Goal: Information Seeking & Learning: Learn about a topic

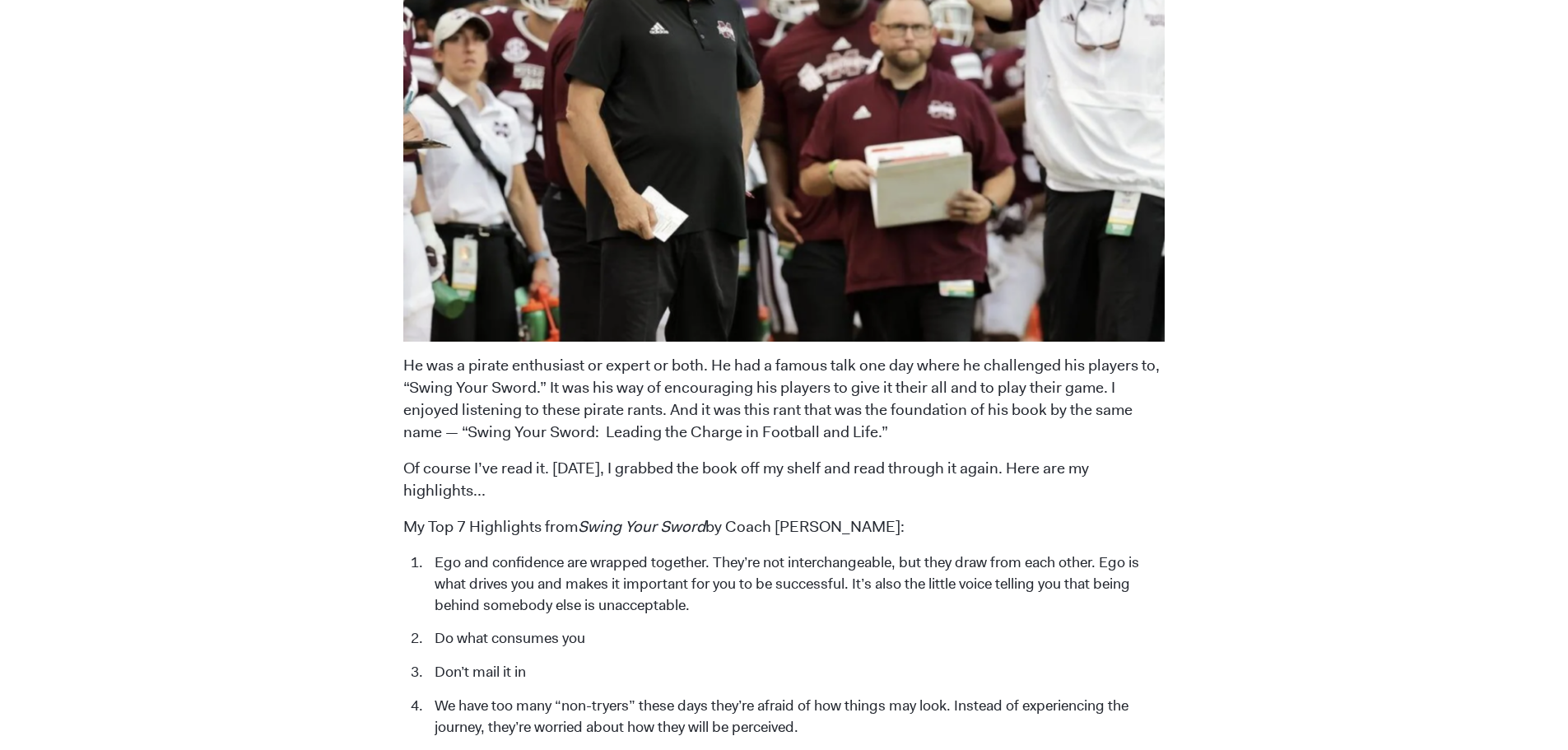
scroll to position [1811, 0]
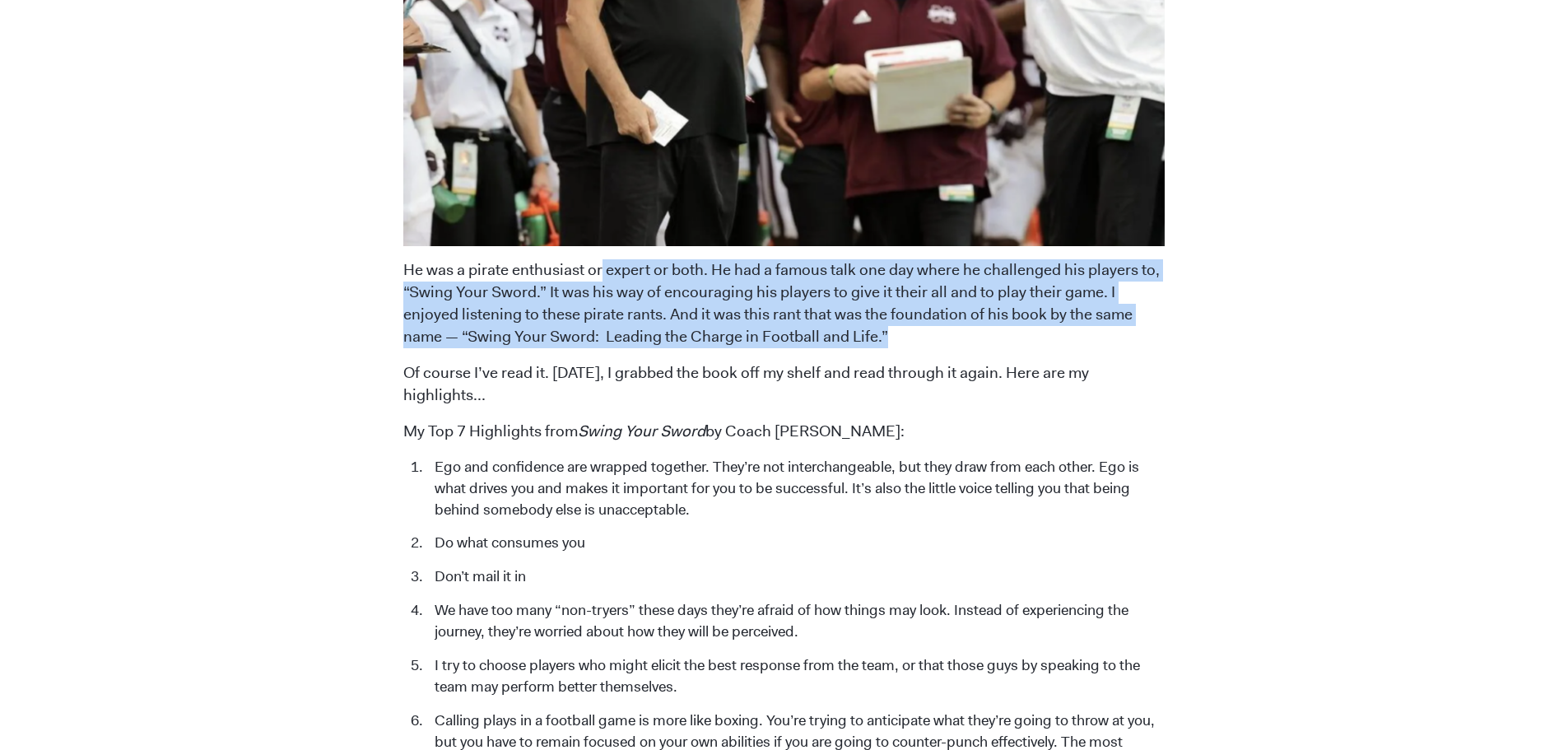
drag, startPoint x: 601, startPoint y: 272, endPoint x: 951, endPoint y: 336, distance: 355.8
click at [951, 336] on p "He was a pirate enthusiast or expert or both. He had a famous talk one day wher…" at bounding box center [784, 304] width 761 height 89
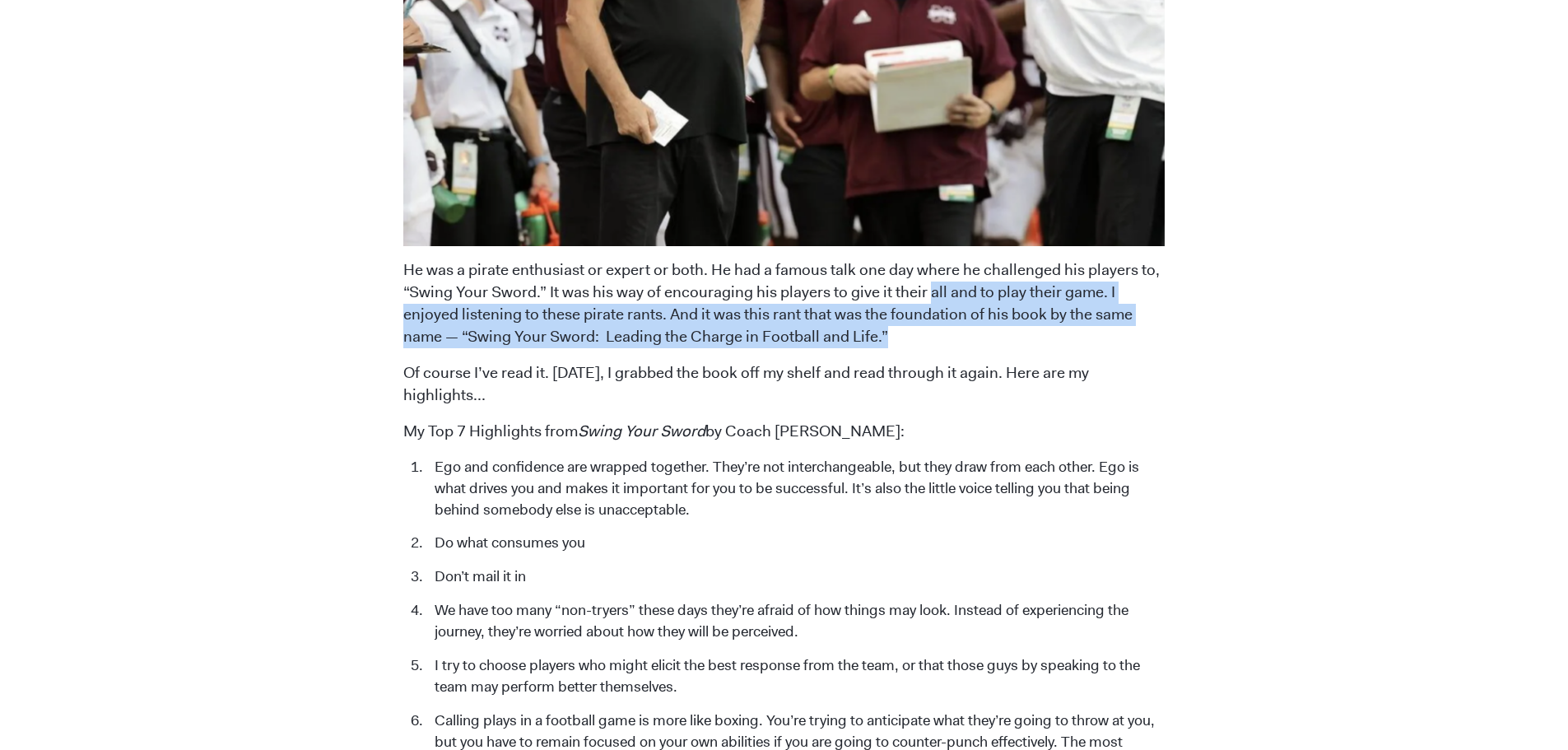
drag, startPoint x: 926, startPoint y: 291, endPoint x: 947, endPoint y: 338, distance: 51.5
click at [947, 338] on p "He was a pirate enthusiast or expert or both. He had a famous talk one day wher…" at bounding box center [784, 304] width 761 height 89
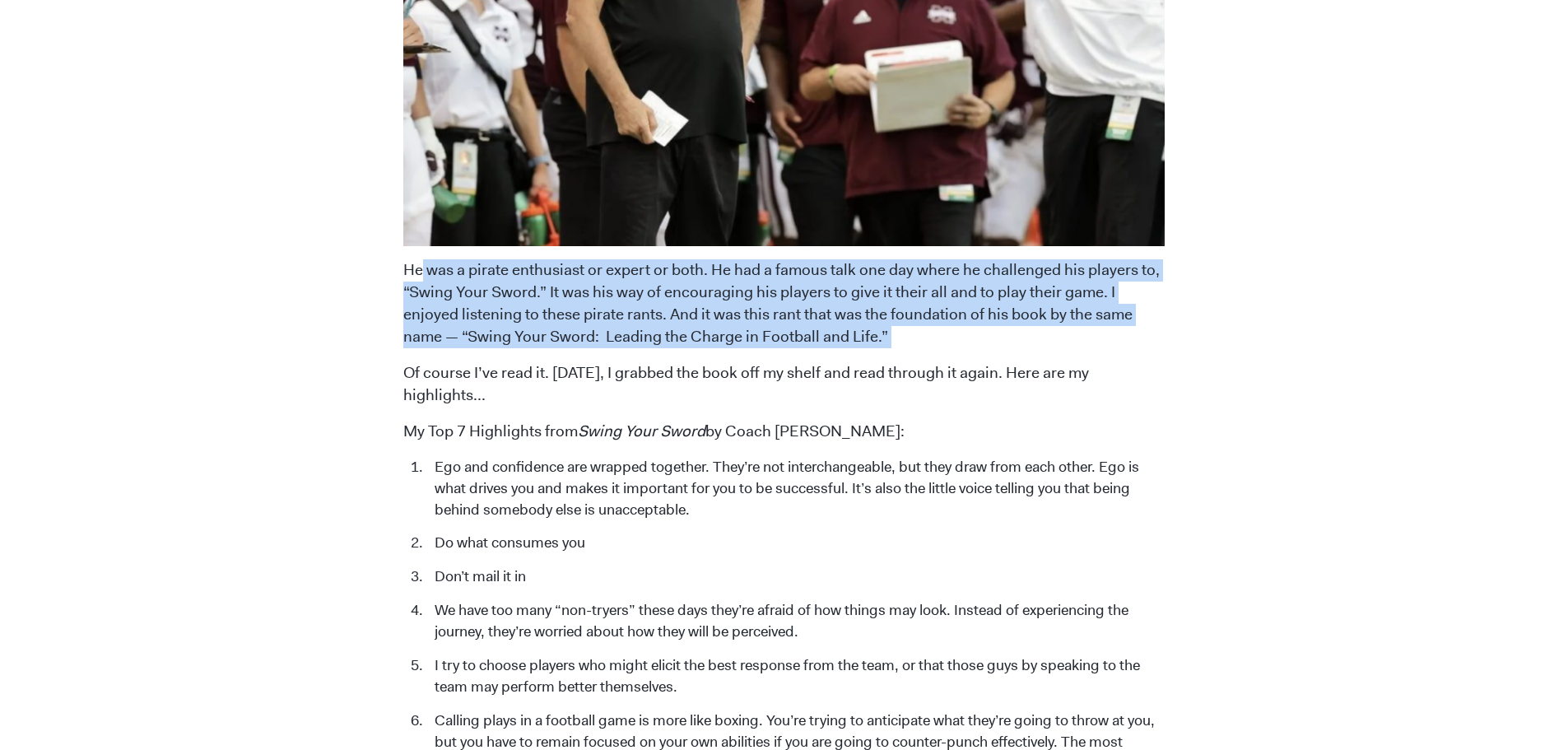
drag, startPoint x: 947, startPoint y: 338, endPoint x: 409, endPoint y: 273, distance: 541.9
click at [421, 273] on p "He was a pirate enthusiast or expert or both. He had a famous talk one day wher…" at bounding box center [784, 304] width 761 height 89
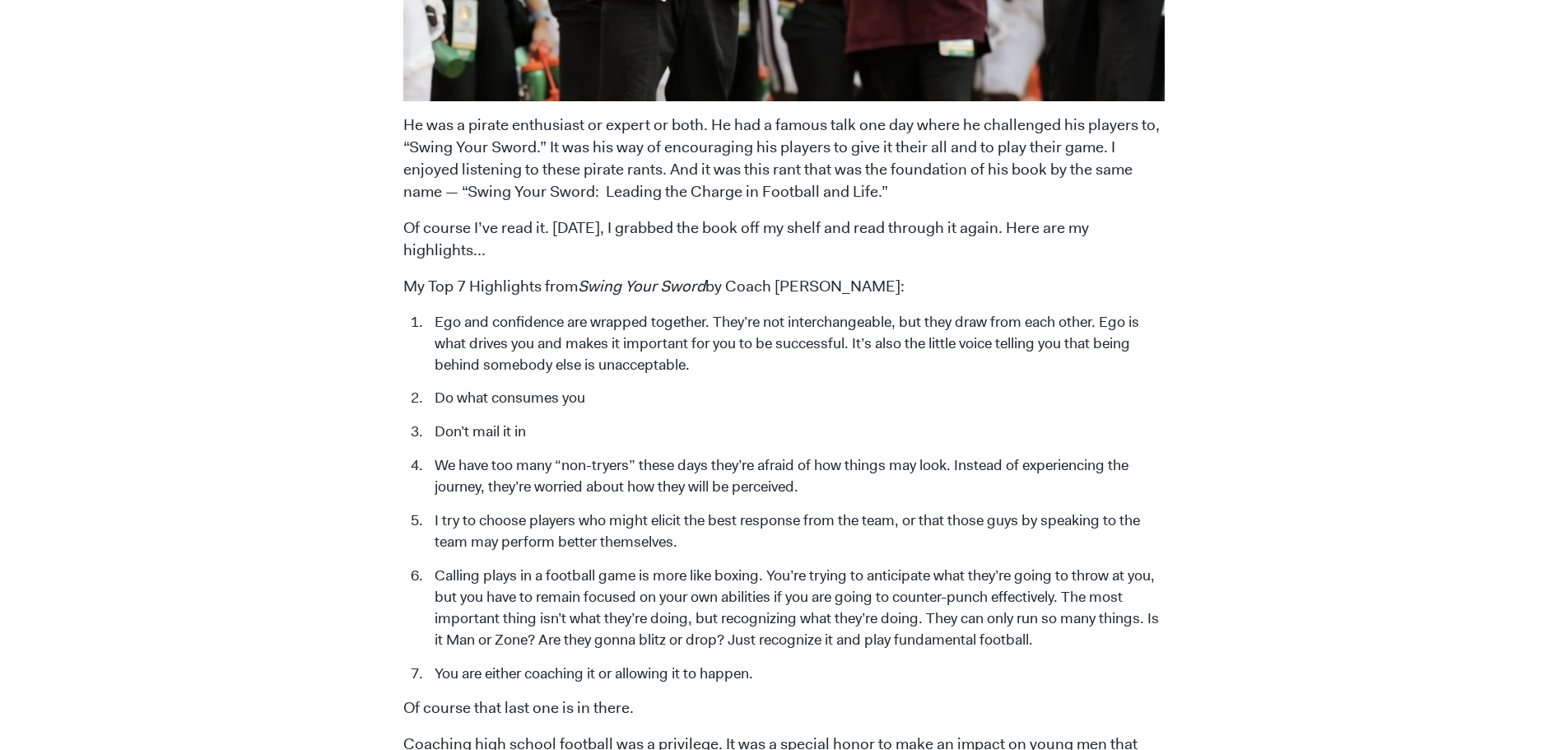
scroll to position [1976, 0]
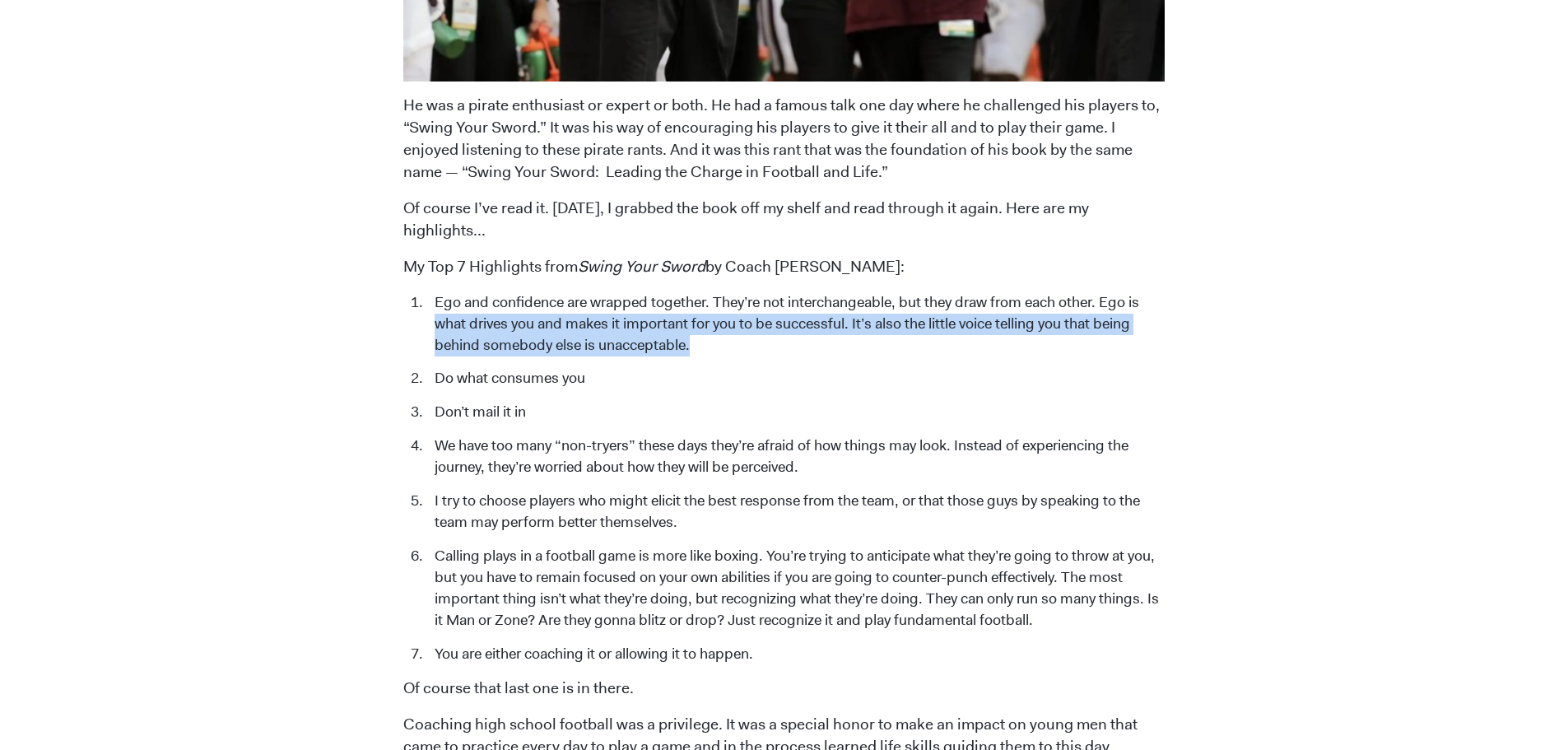
drag, startPoint x: 432, startPoint y: 298, endPoint x: 737, endPoint y: 327, distance: 306.4
click at [737, 327] on li "Ego and confidence are wrapped together. They’re not interchangeable, but they …" at bounding box center [795, 324] width 738 height 65
drag, startPoint x: 725, startPoint y: 300, endPoint x: 745, endPoint y: 319, distance: 27.6
click at [745, 319] on li "Ego and confidence are wrapped together. They’re not interchangeable, but they …" at bounding box center [795, 324] width 738 height 65
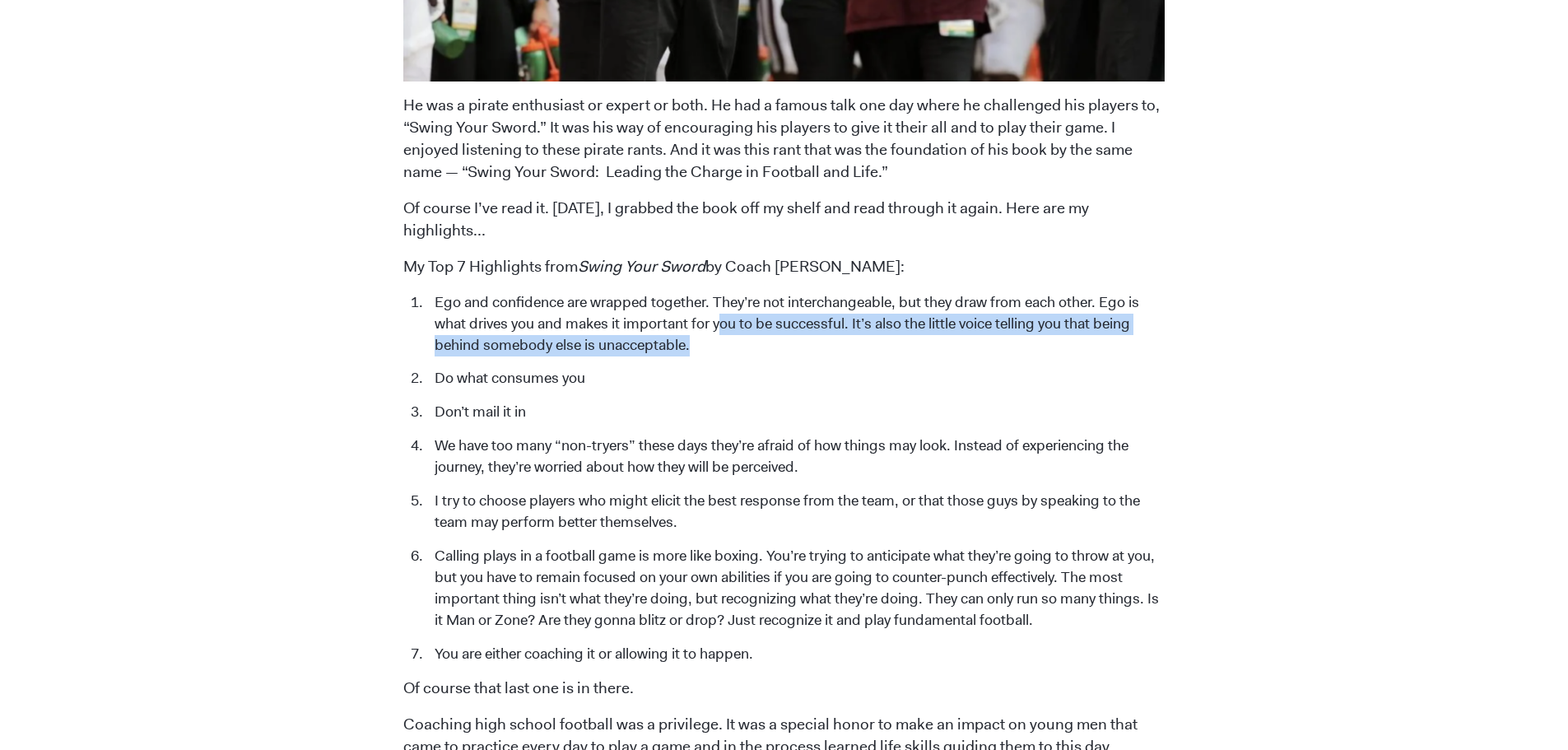
click at [745, 319] on li "Ego and confidence are wrapped together. They’re not interchangeable, but they …" at bounding box center [795, 324] width 738 height 65
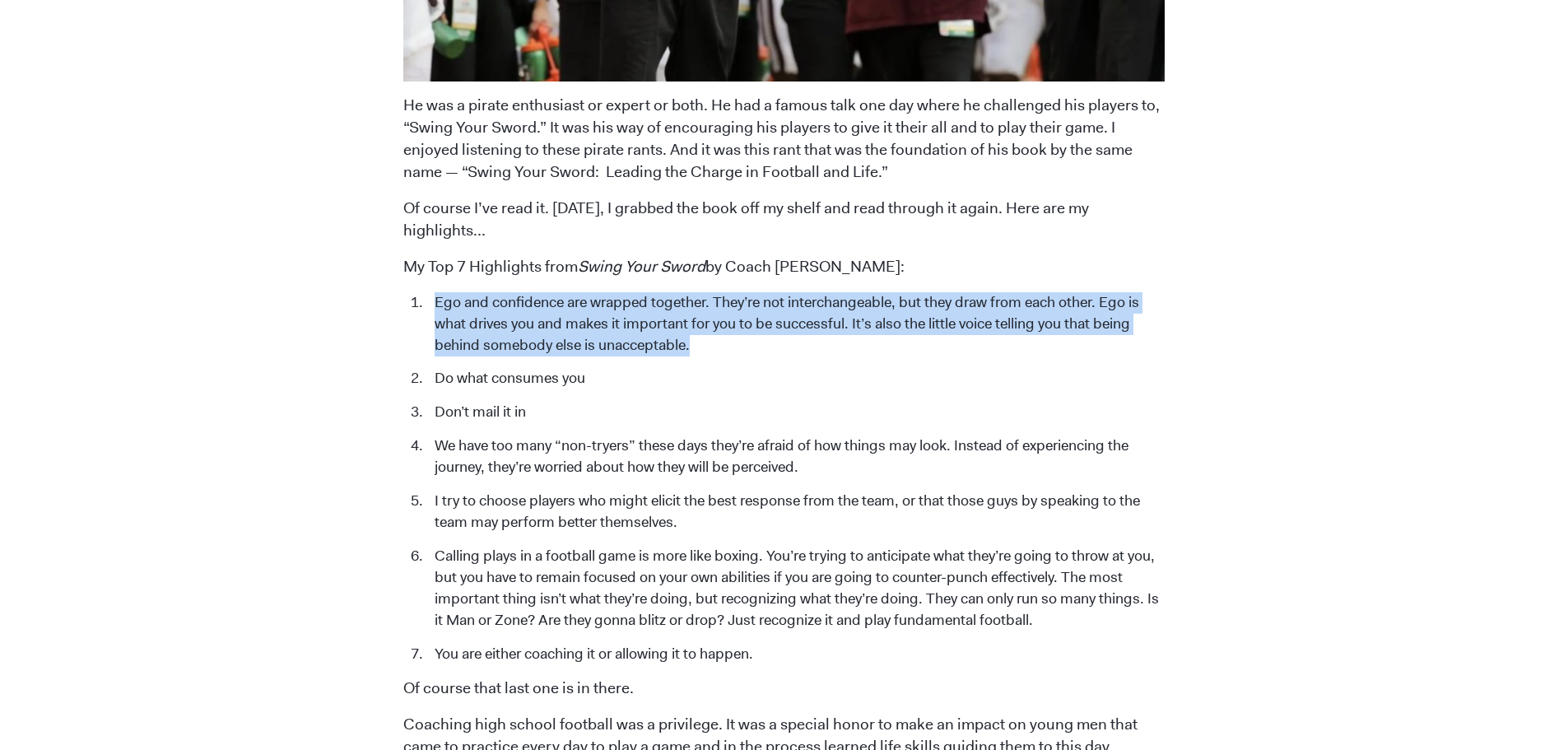
drag, startPoint x: 742, startPoint y: 321, endPoint x: 416, endPoint y: 280, distance: 328.6
click at [427, 292] on li "Ego and confidence are wrapped together. They’re not interchangeable, but they …" at bounding box center [795, 324] width 738 height 65
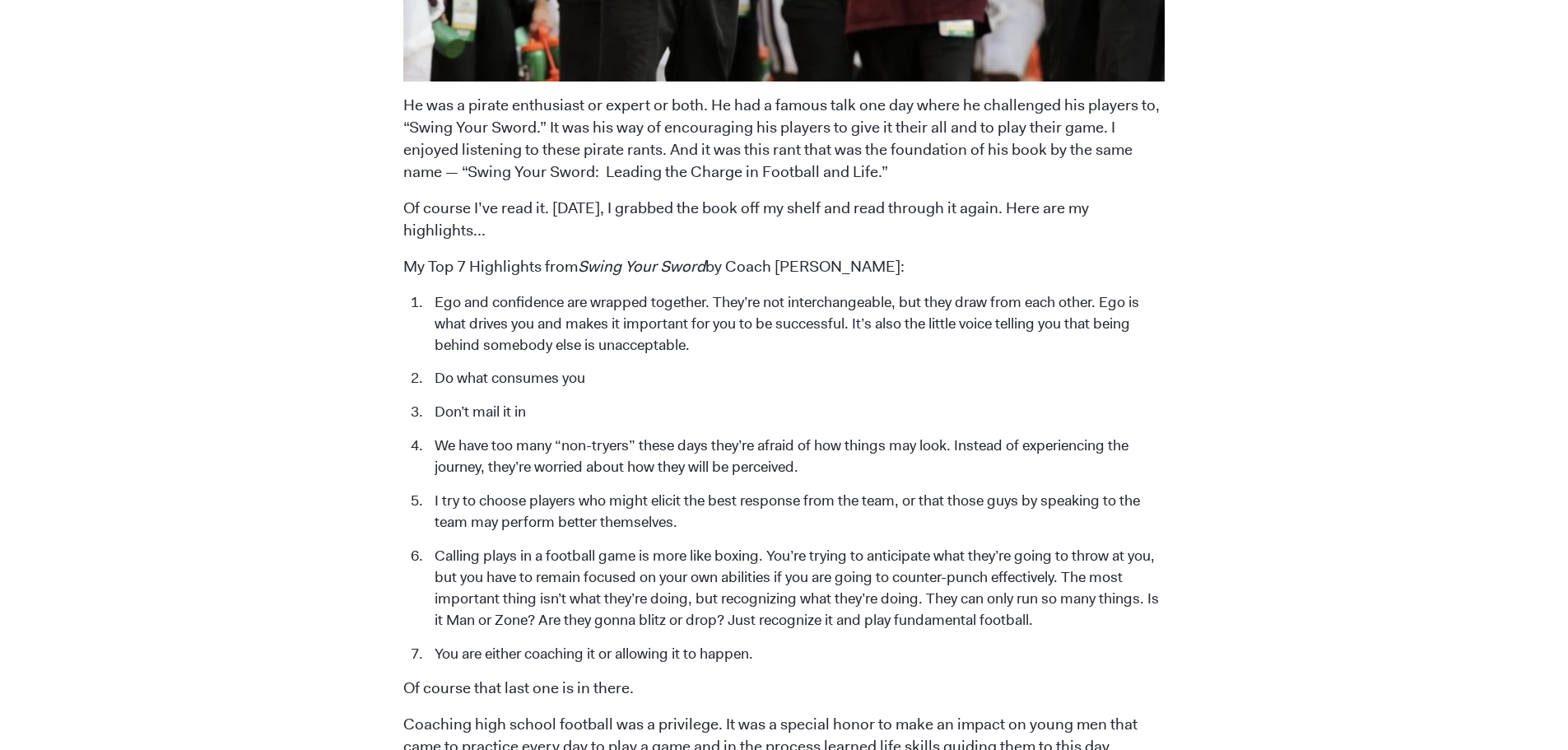
click at [576, 368] on li "Do what consumes you" at bounding box center [795, 378] width 738 height 21
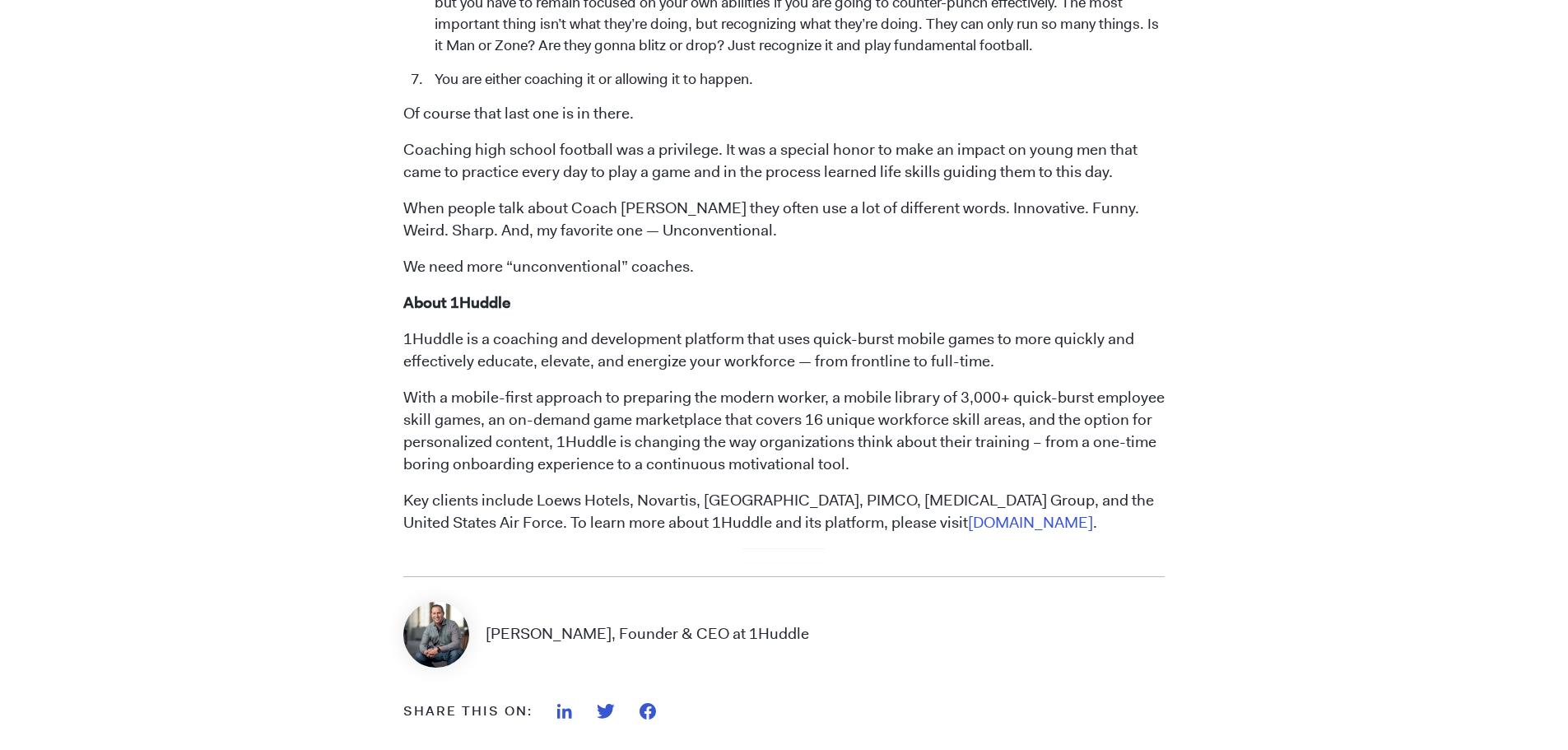
scroll to position [2552, 0]
